Goal: Task Accomplishment & Management: Use online tool/utility

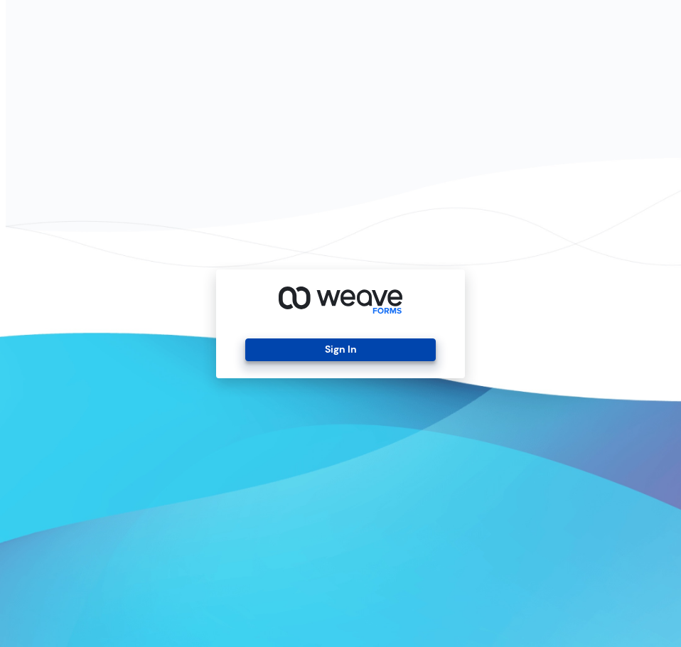
click at [279, 349] on button "Sign In" at bounding box center [340, 350] width 190 height 23
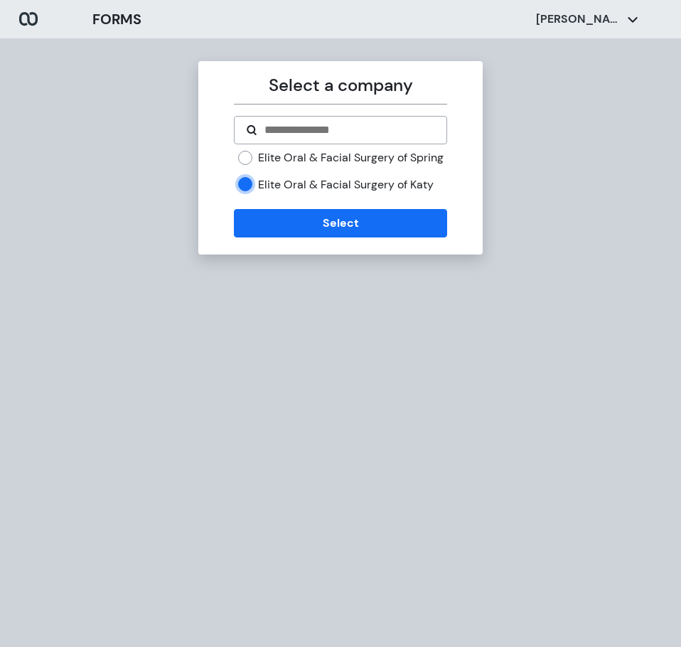
click at [246, 166] on div "Elite Oral & Facial Surgery of Spring" at bounding box center [342, 158] width 208 height 16
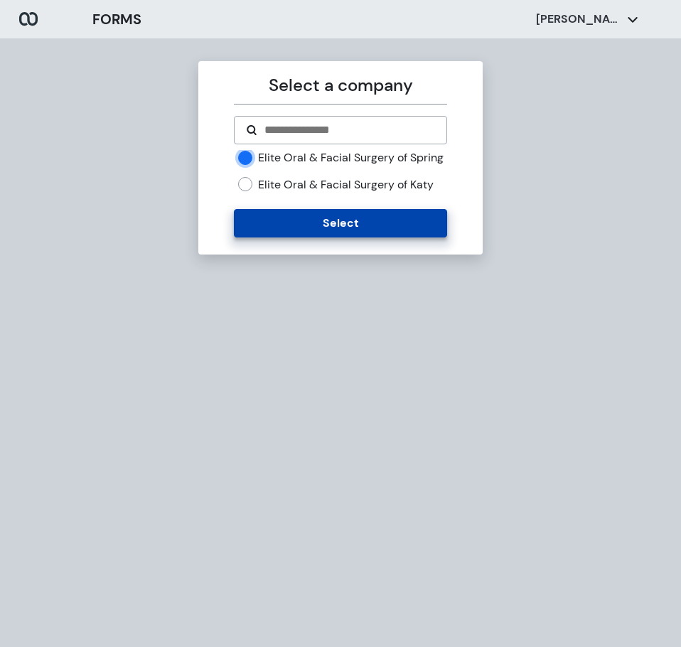
click at [257, 231] on button "Select" at bounding box center [340, 223] width 213 height 28
